Goal: Leave review/rating: Leave review/rating

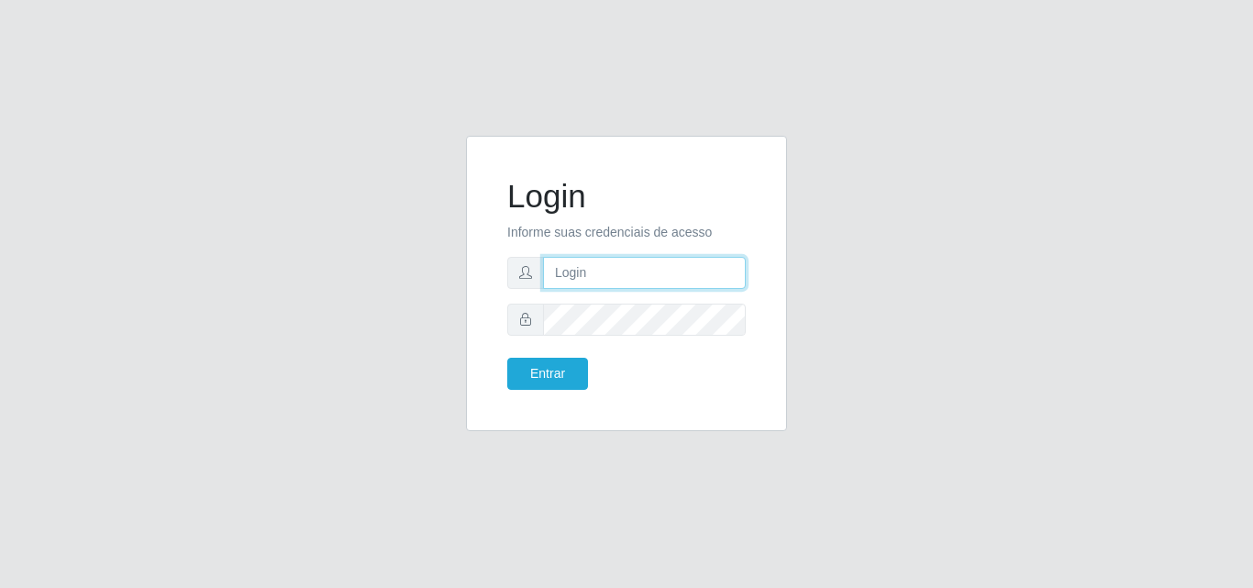
click at [578, 274] on input "text" at bounding box center [644, 273] width 203 height 32
type input "vitoria@saullus"
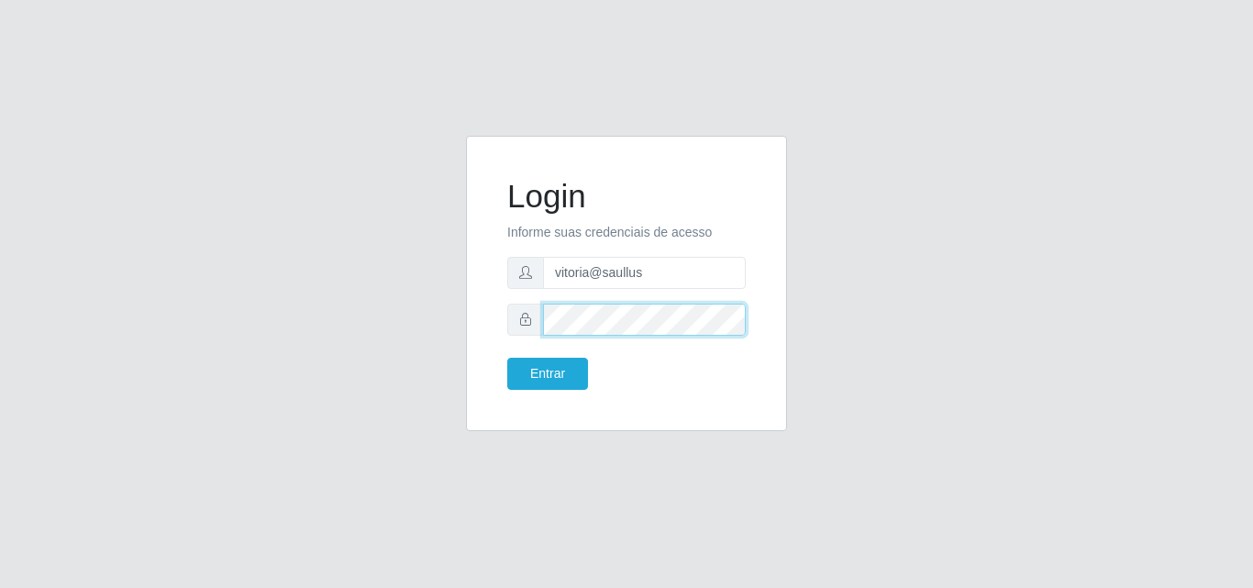
click at [507, 358] on button "Entrar" at bounding box center [547, 374] width 81 height 32
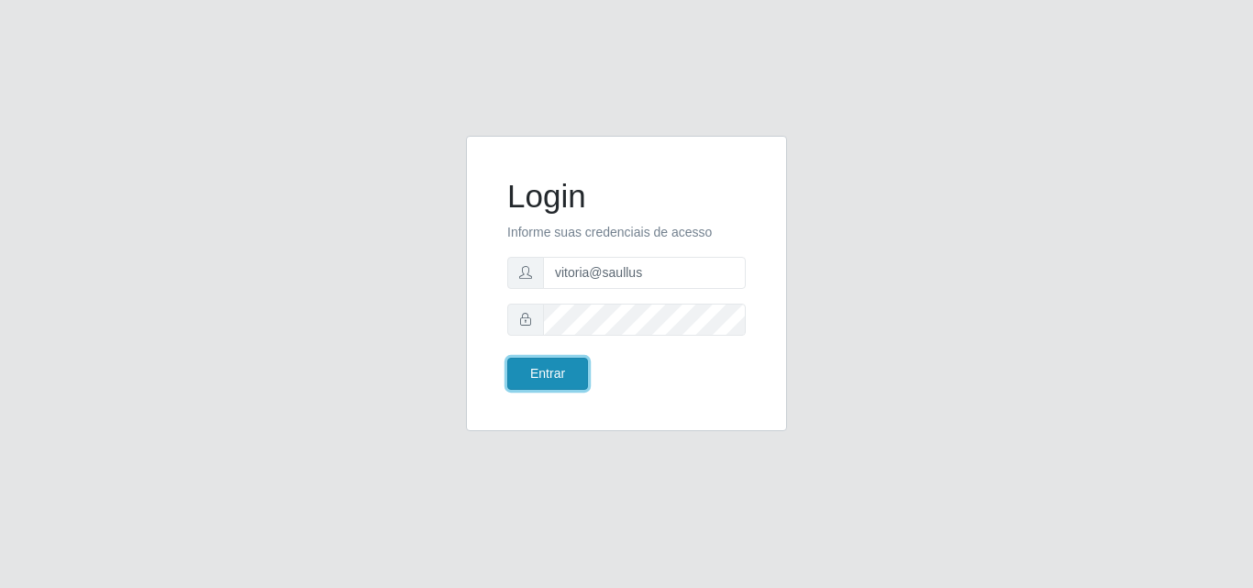
click at [517, 380] on button "Entrar" at bounding box center [547, 374] width 81 height 32
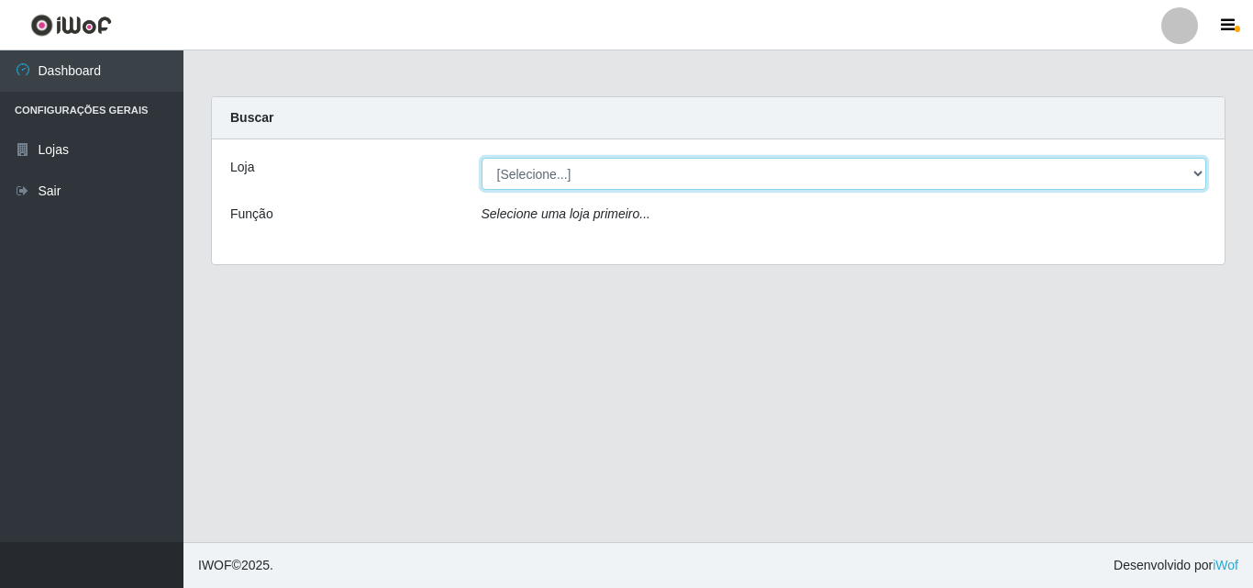
click at [565, 169] on select "[Selecione...] Saullus Supermercados" at bounding box center [845, 174] width 726 height 32
select select "423"
click at [482, 158] on select "[Selecione...] Saullus Supermercados" at bounding box center [845, 174] width 726 height 32
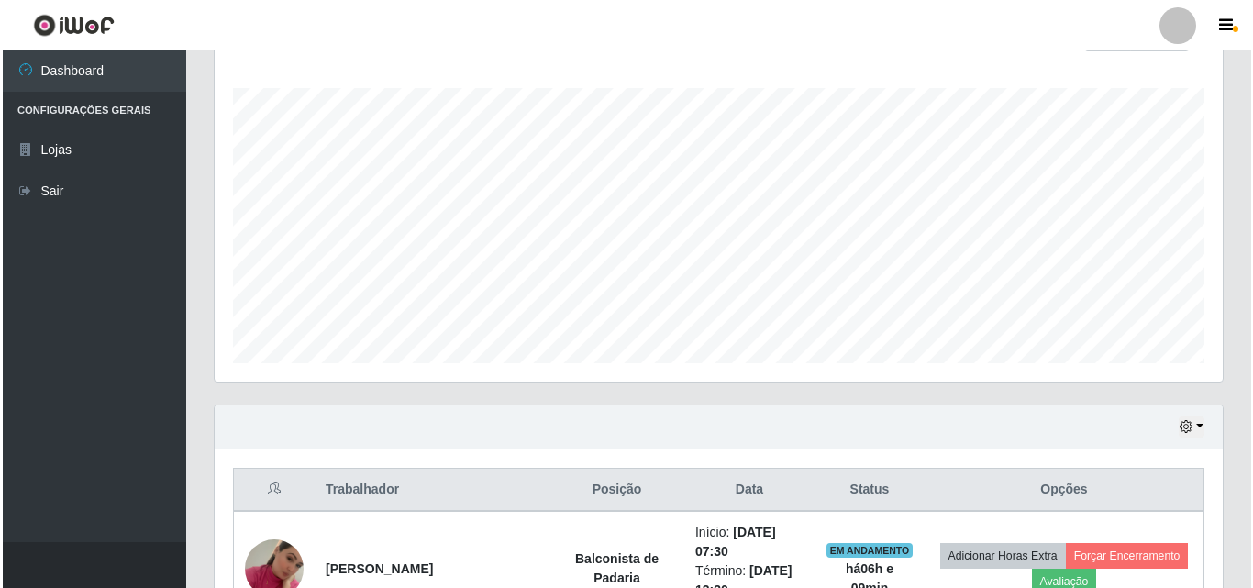
scroll to position [642, 0]
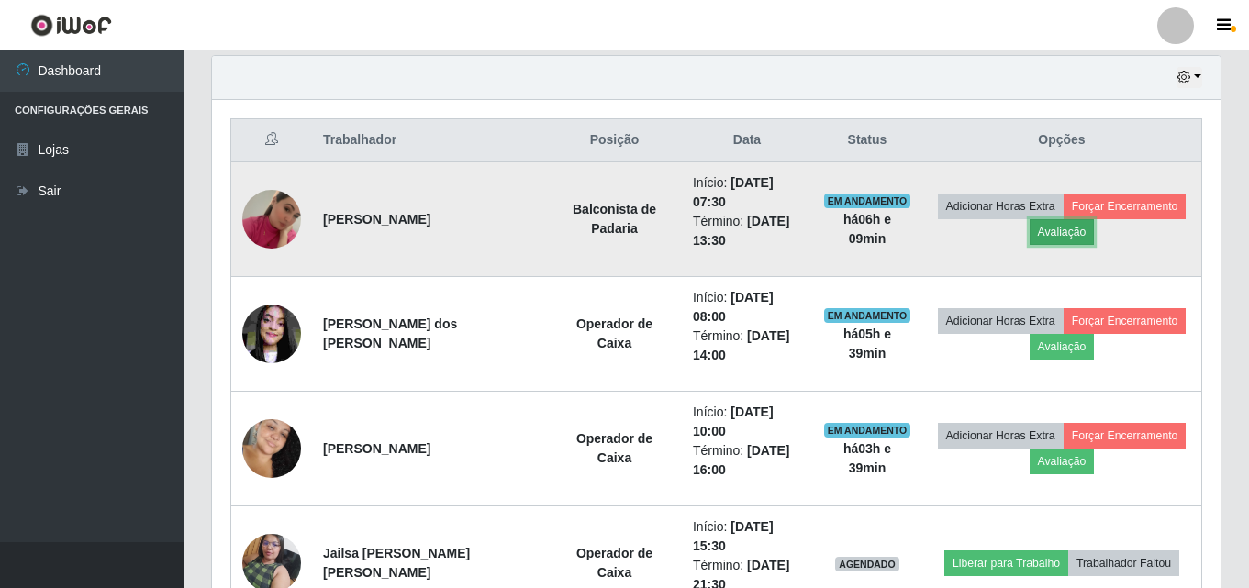
click at [1041, 237] on button "Avaliação" at bounding box center [1061, 232] width 65 height 26
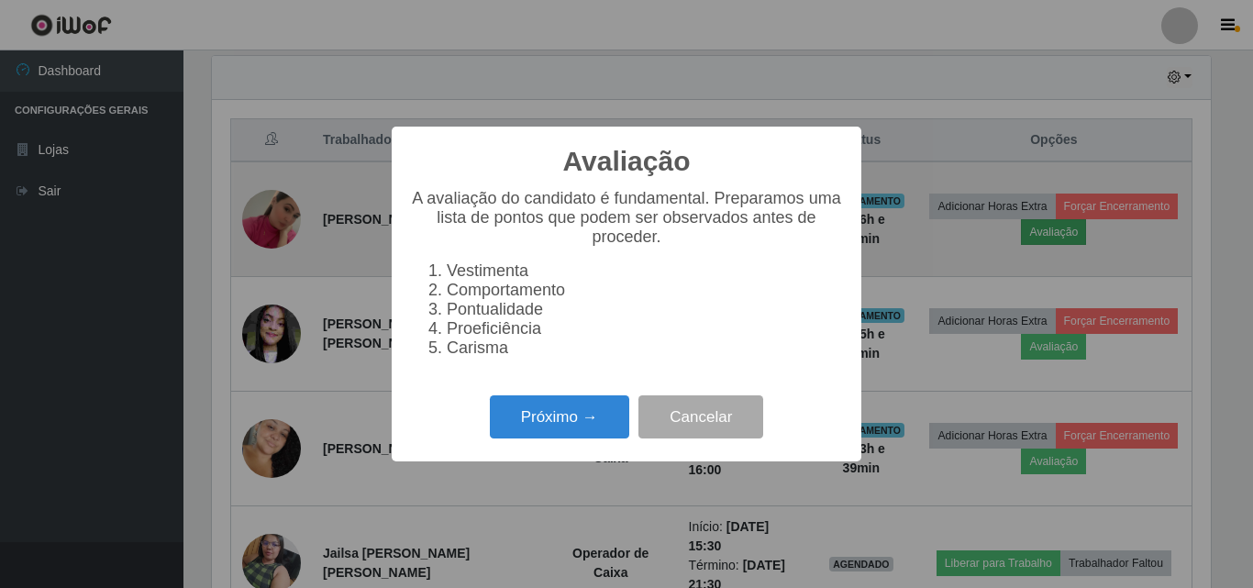
scroll to position [381, 999]
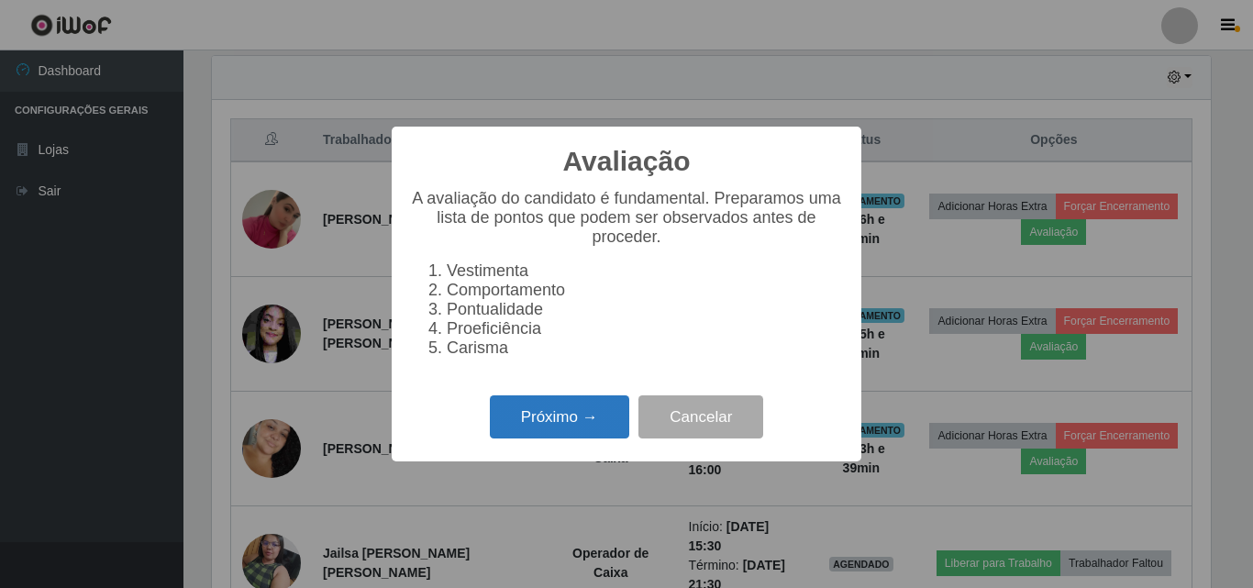
click at [572, 432] on button "Próximo →" at bounding box center [559, 416] width 139 height 43
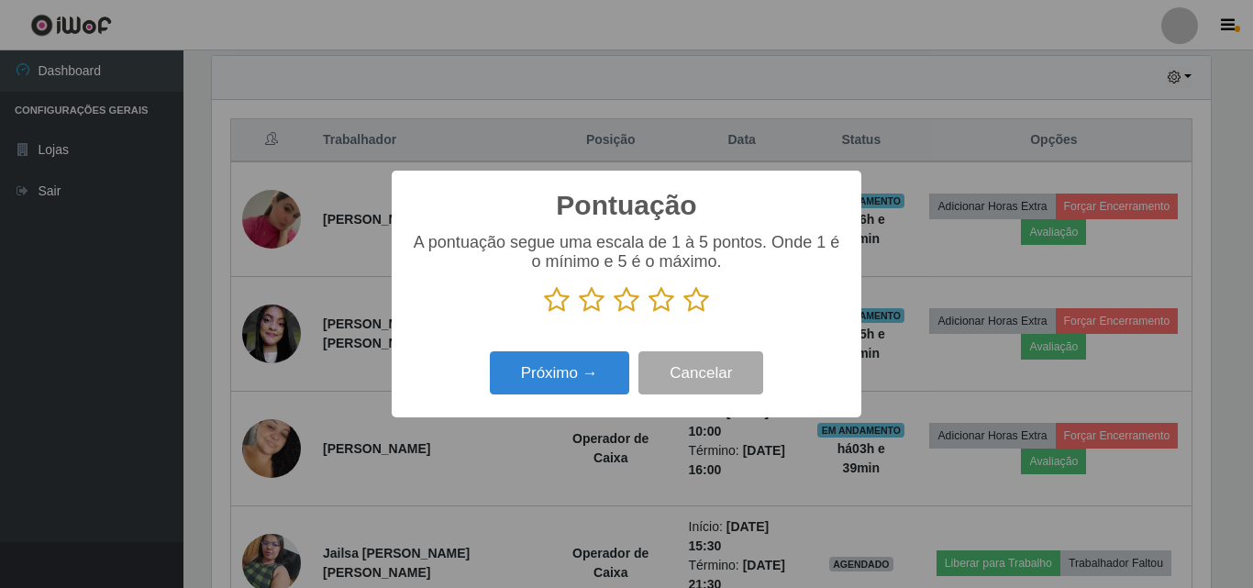
scroll to position [916960, 916342]
click at [691, 294] on icon at bounding box center [696, 300] width 26 height 28
click at [683, 314] on input "radio" at bounding box center [683, 314] width 0 height 0
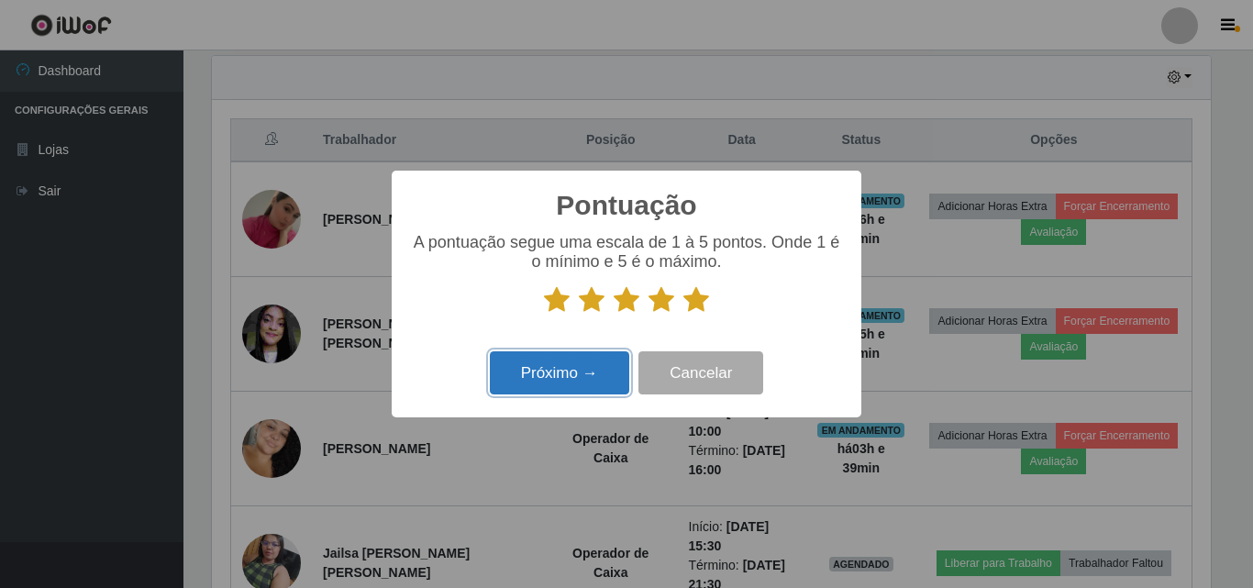
click at [620, 375] on button "Próximo →" at bounding box center [559, 372] width 139 height 43
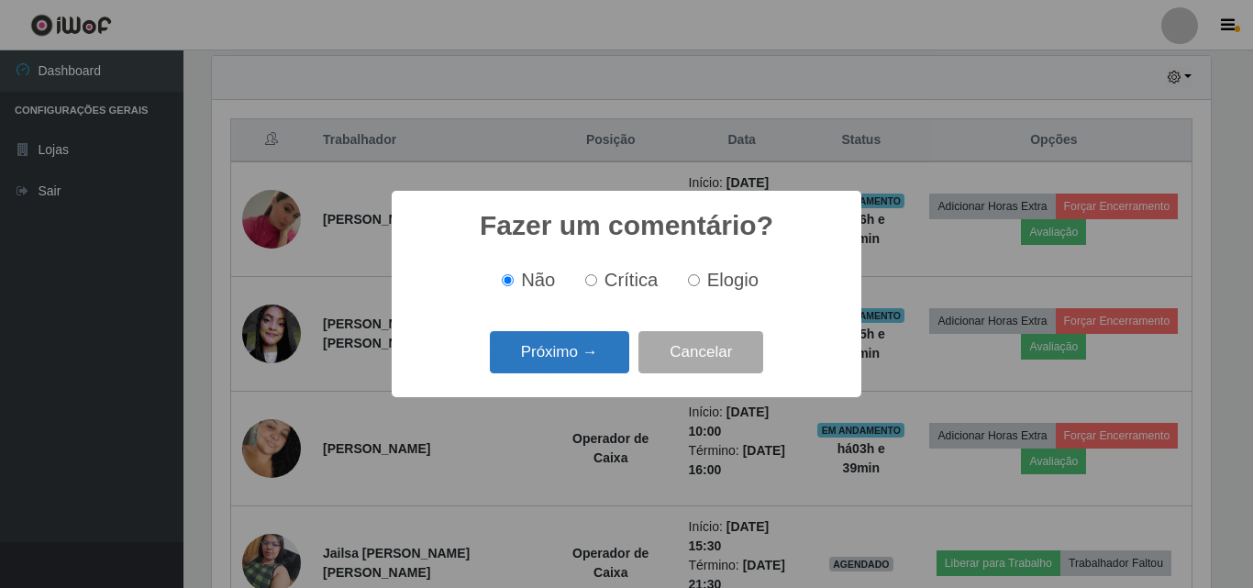
click at [605, 362] on button "Próximo →" at bounding box center [559, 352] width 139 height 43
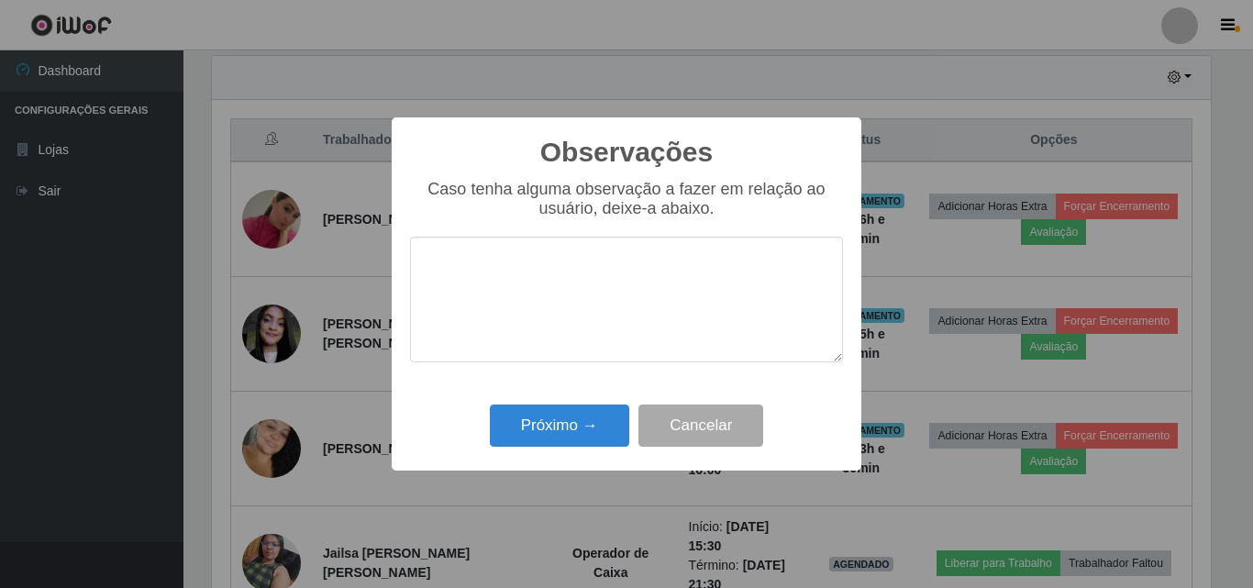
click at [605, 317] on textarea at bounding box center [626, 300] width 433 height 126
drag, startPoint x: 623, startPoint y: 265, endPoint x: 423, endPoint y: 264, distance: 200.0
click at [423, 264] on textarea "Otima profissional" at bounding box center [626, 300] width 433 height 126
type textarea "Otima profissional"
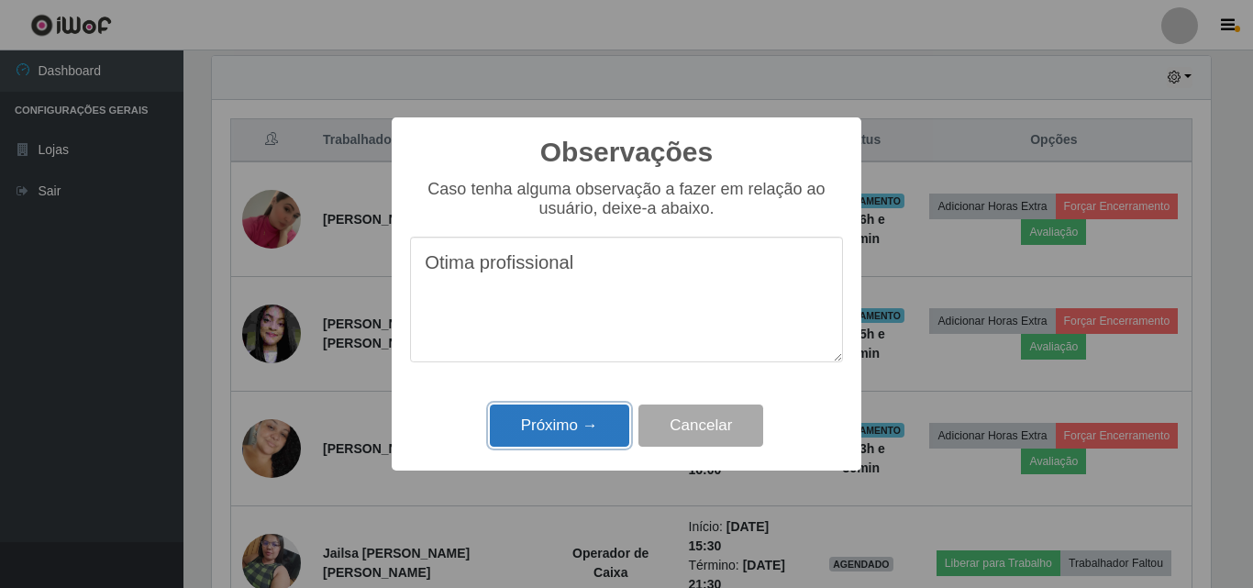
click at [546, 415] on button "Próximo →" at bounding box center [559, 426] width 139 height 43
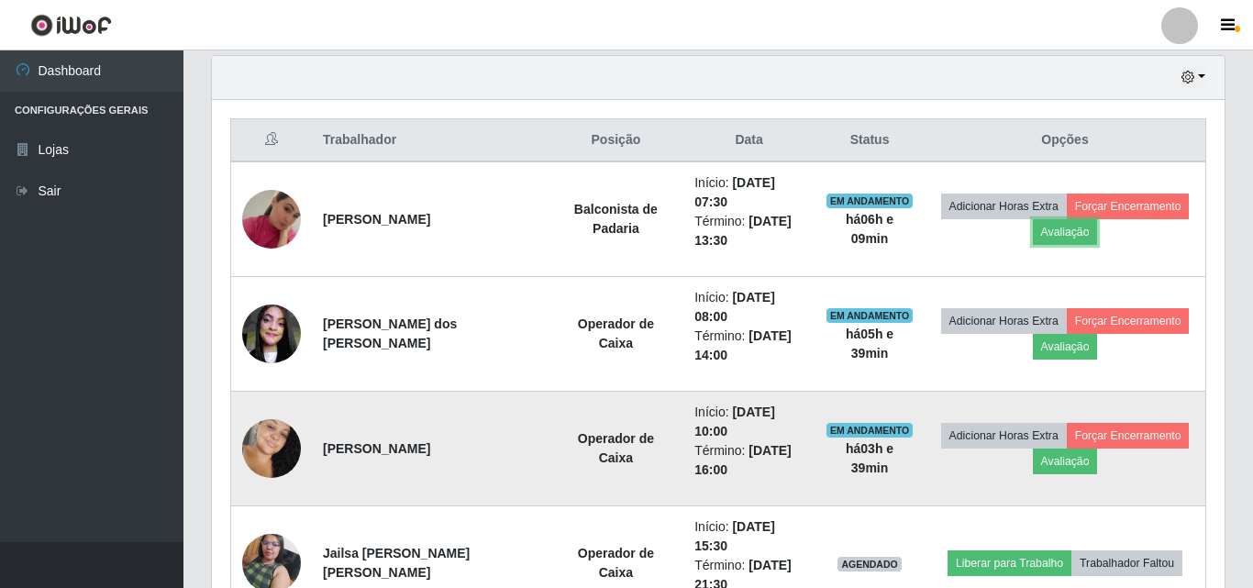
scroll to position [381, 1008]
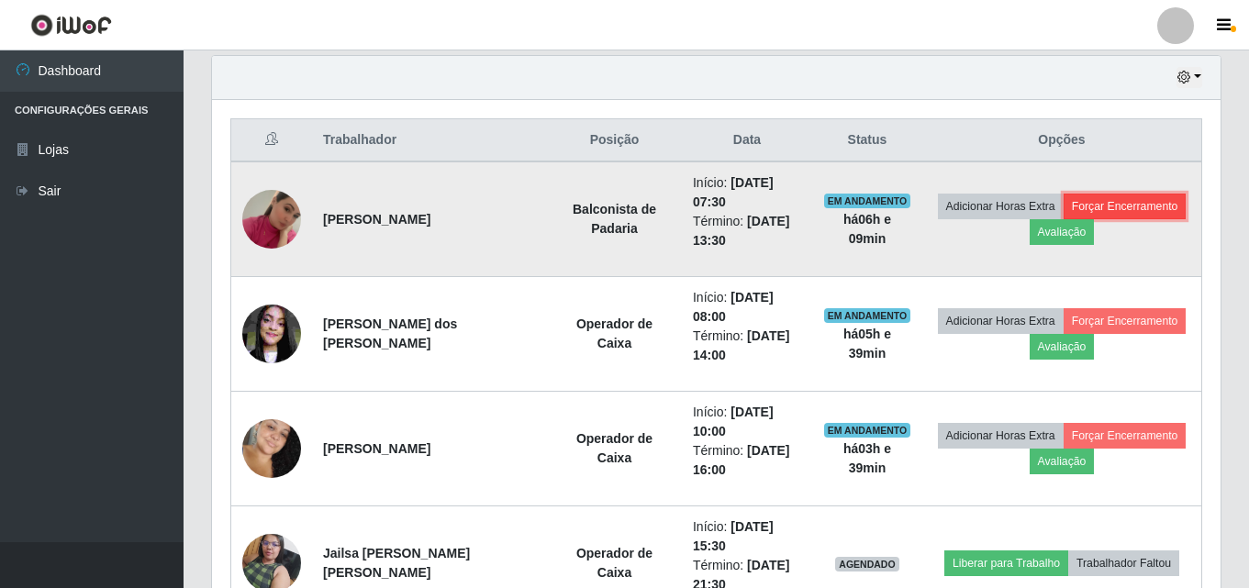
click at [1103, 210] on button "Forçar Encerramento" at bounding box center [1124, 207] width 123 height 26
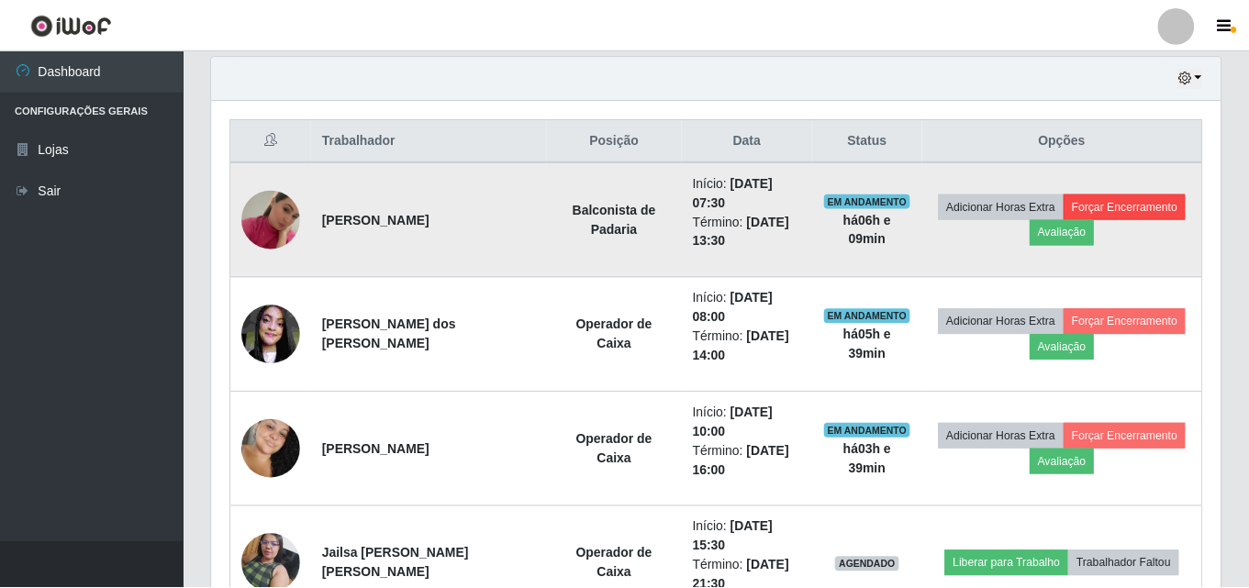
scroll to position [381, 999]
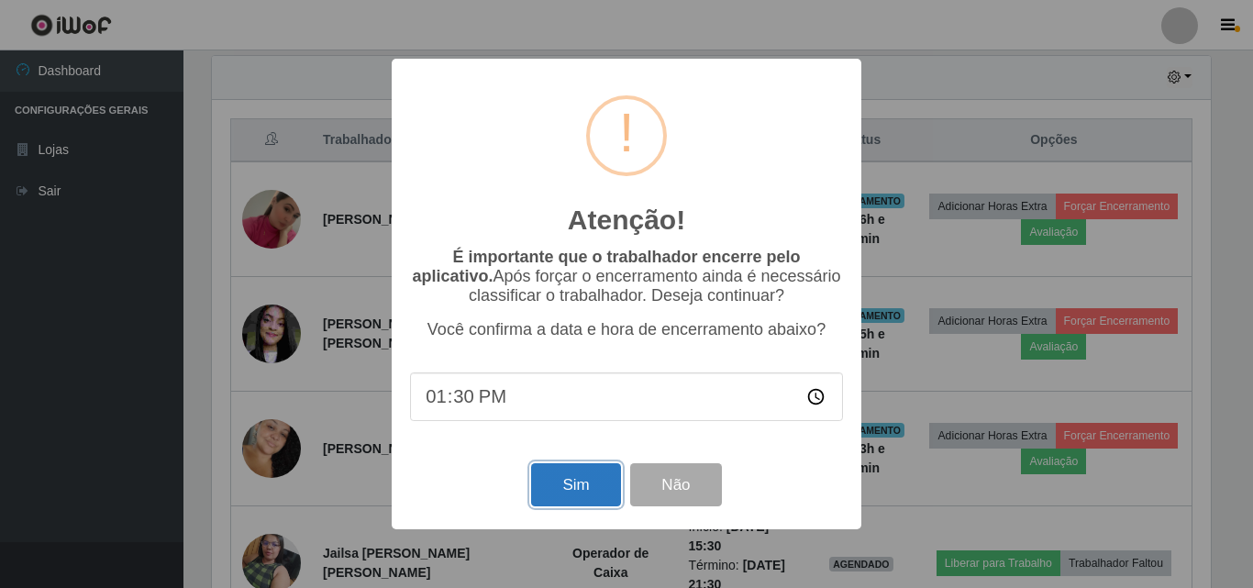
click at [558, 500] on button "Sim" at bounding box center [575, 484] width 89 height 43
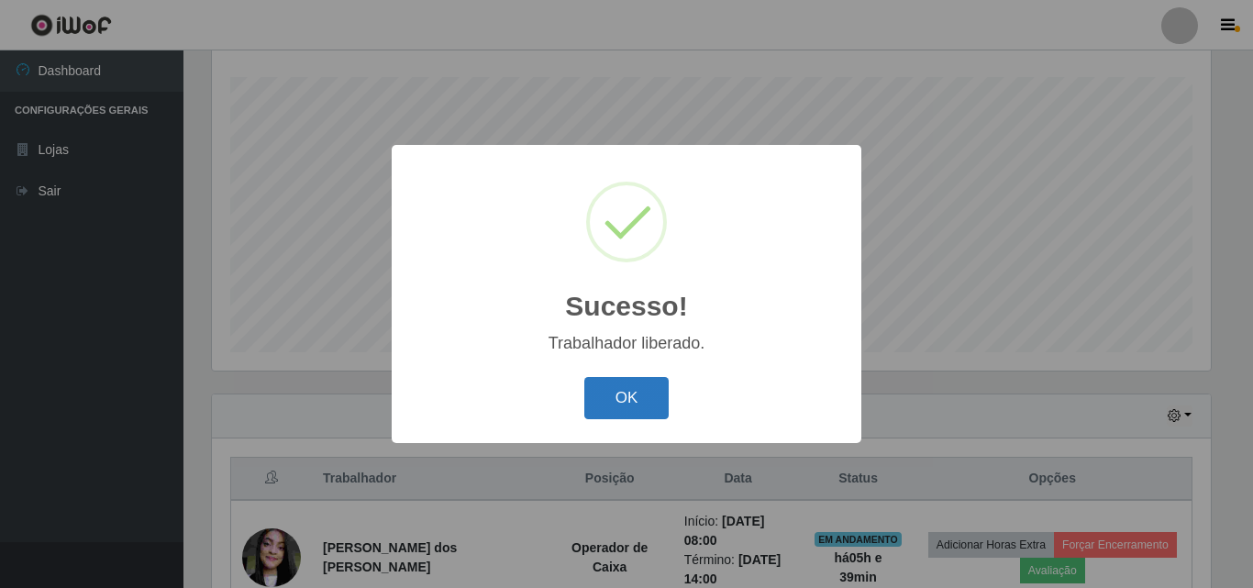
click at [662, 399] on button "OK" at bounding box center [626, 398] width 85 height 43
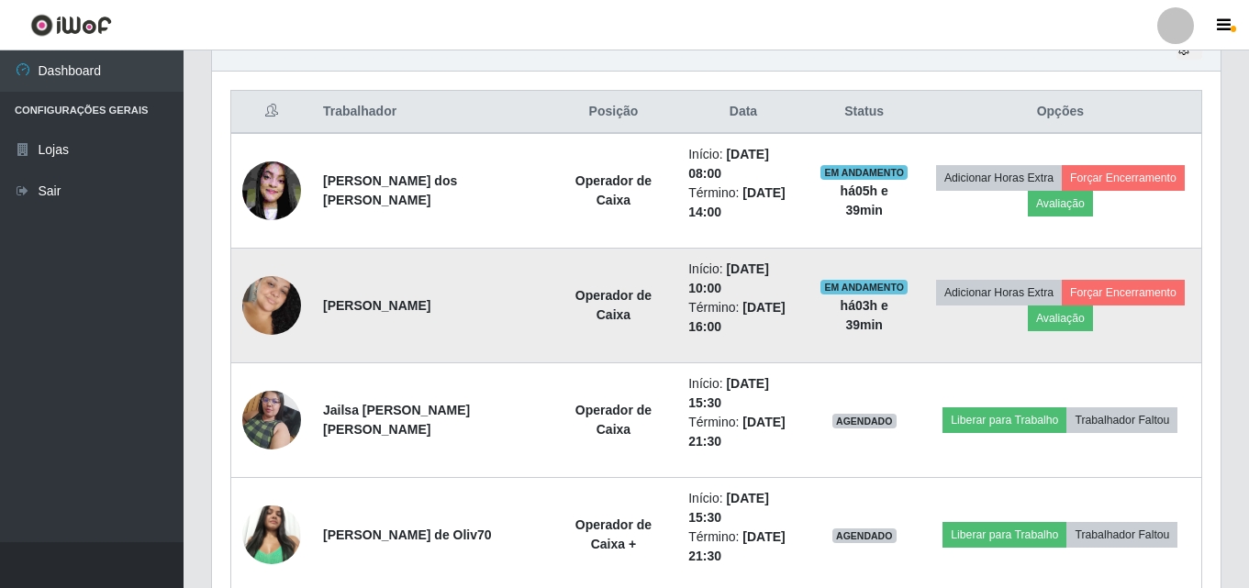
scroll to position [762, 0]
